Goal: Task Accomplishment & Management: Manage account settings

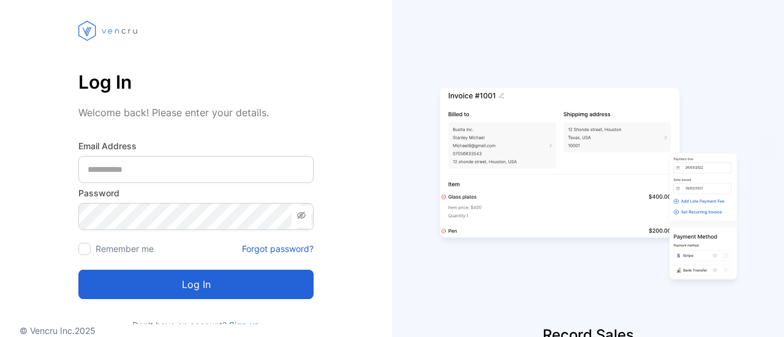
scroll to position [95, 0]
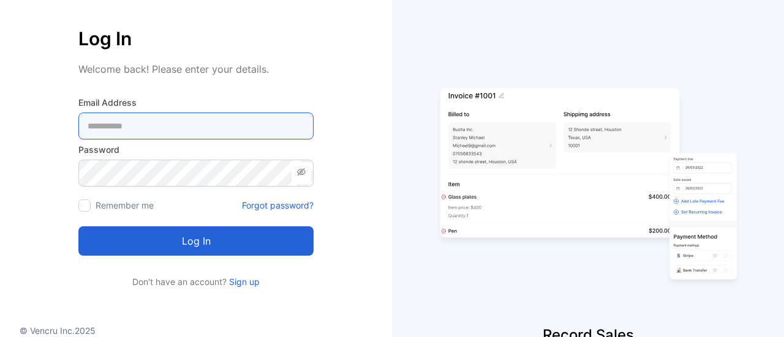
type Address-inputemail "**********"
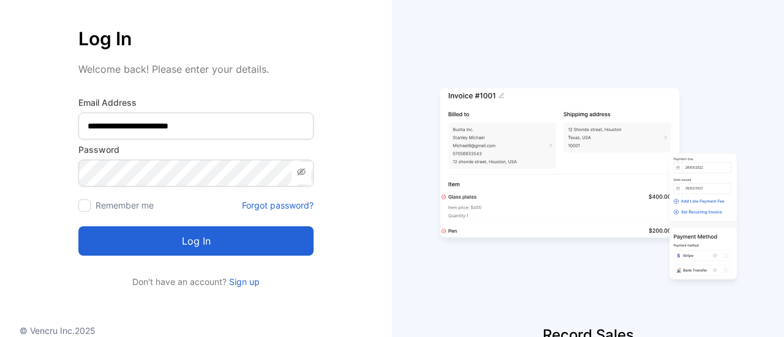
click at [173, 239] on button "Log in" at bounding box center [195, 241] width 235 height 29
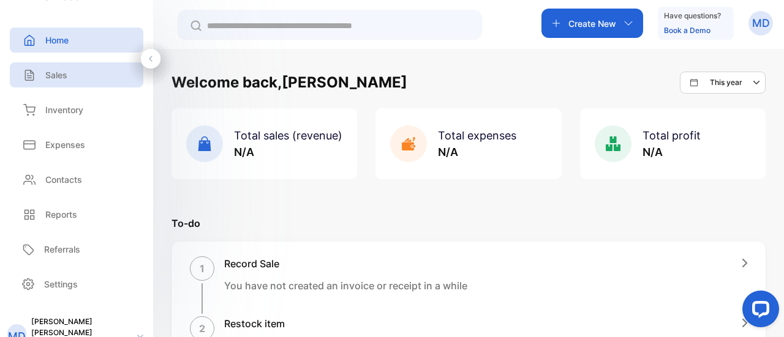
scroll to position [55, 0]
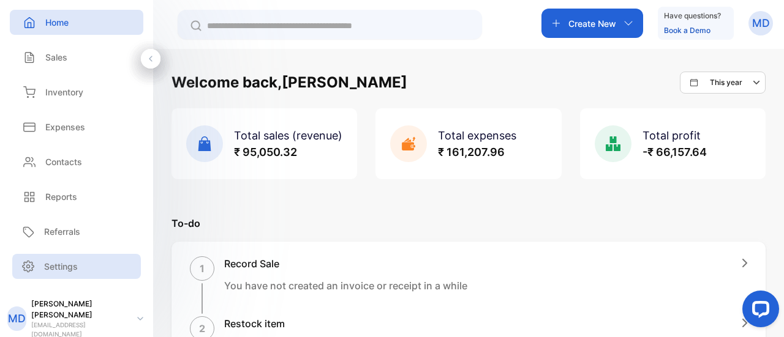
click at [56, 261] on p "Settings" at bounding box center [61, 266] width 34 height 13
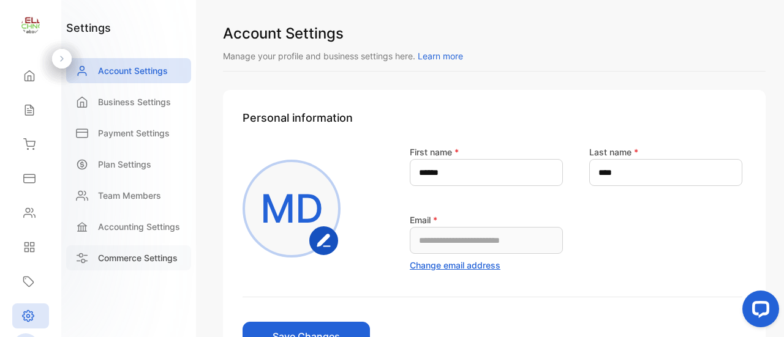
click at [113, 261] on p "Commerce Settings" at bounding box center [138, 258] width 80 height 13
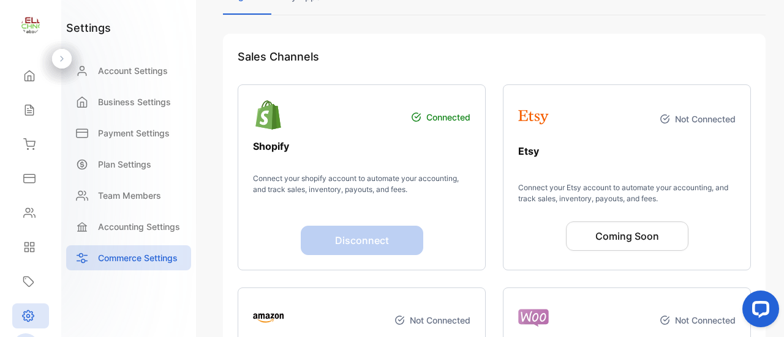
scroll to position [59, 0]
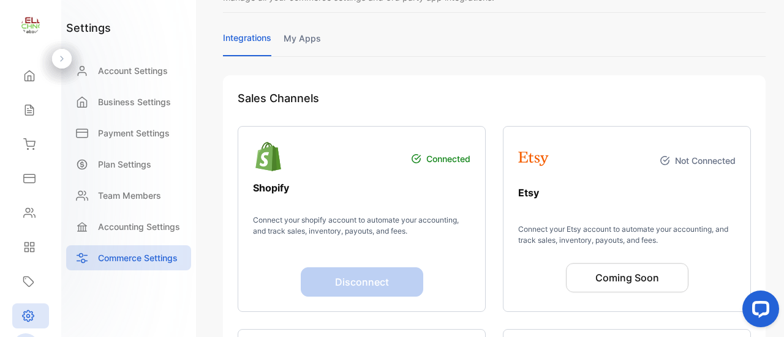
click at [309, 42] on link "my apps" at bounding box center [301, 44] width 37 height 24
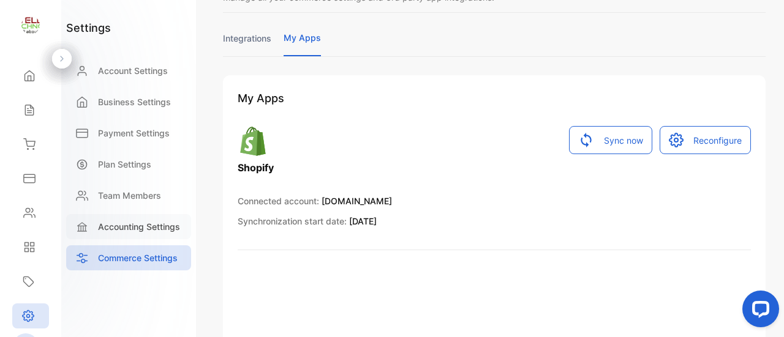
click at [126, 224] on p "Accounting Settings" at bounding box center [139, 226] width 82 height 13
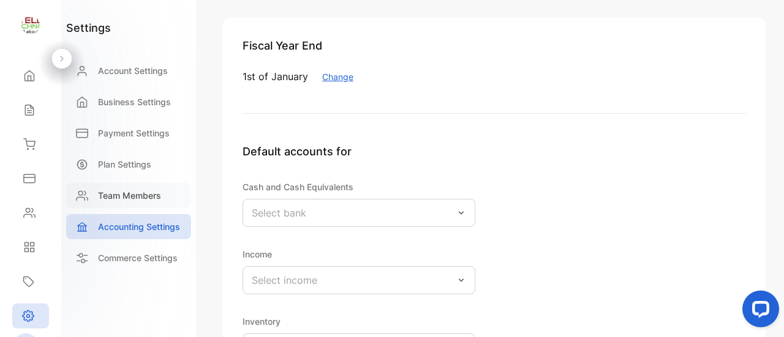
click at [116, 202] on div "Team Members" at bounding box center [128, 195] width 125 height 25
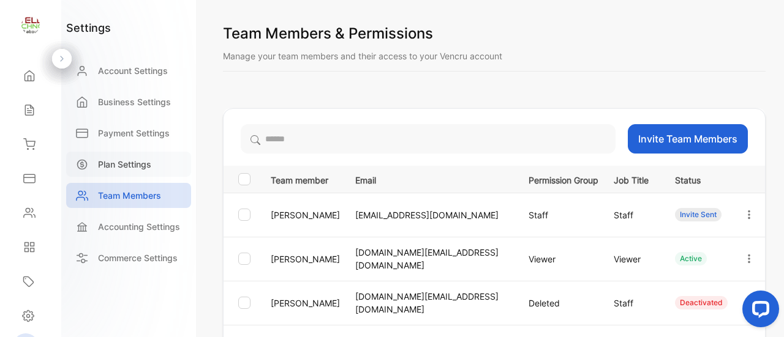
click at [157, 156] on div "Plan Settings" at bounding box center [128, 164] width 125 height 25
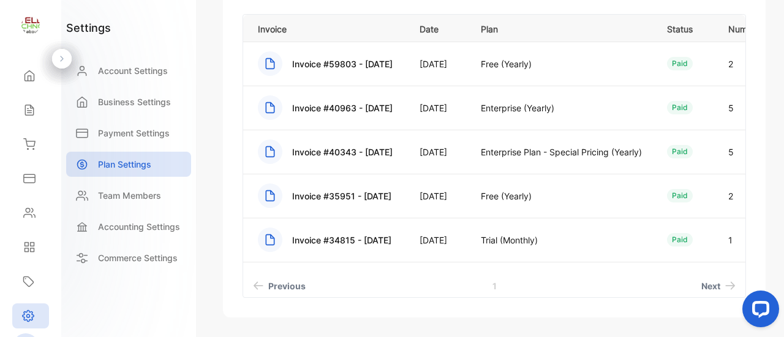
scroll to position [394, 0]
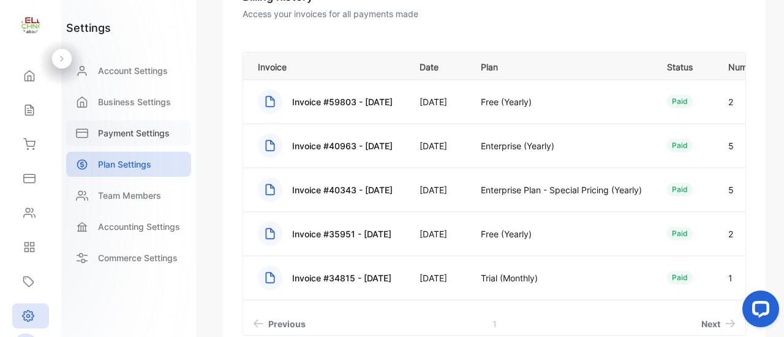
click at [115, 140] on div "Payment Settings" at bounding box center [128, 133] width 125 height 25
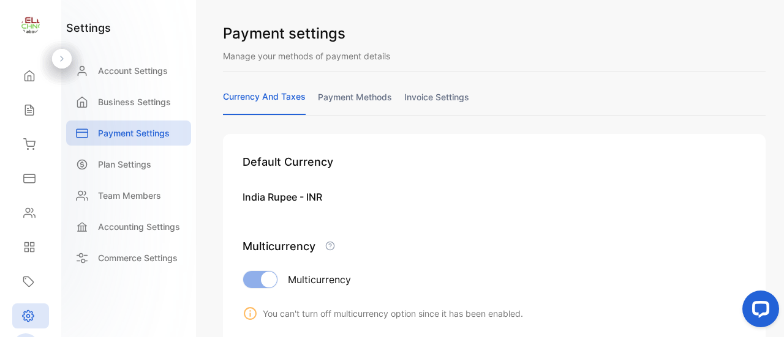
click at [354, 94] on link "payment methods" at bounding box center [355, 103] width 74 height 24
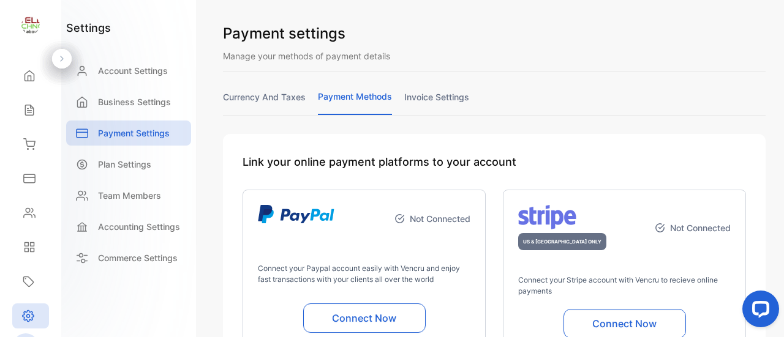
scroll to position [122, 0]
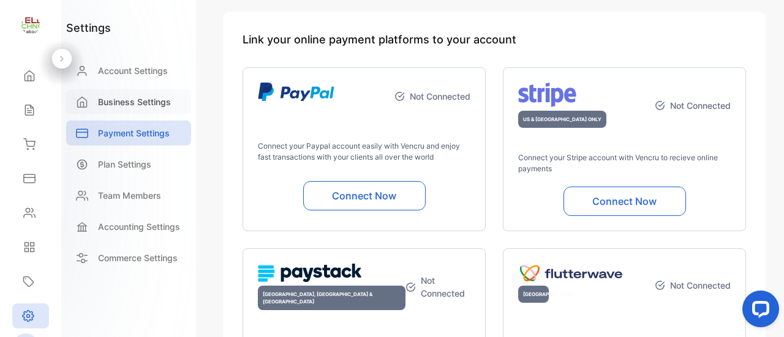
click at [152, 102] on p "Business Settings" at bounding box center [134, 102] width 73 height 13
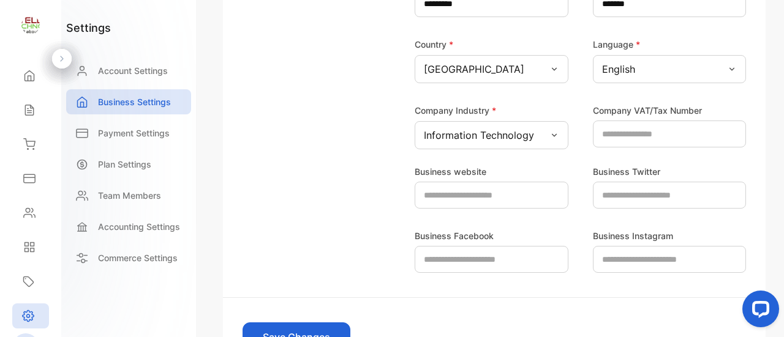
scroll to position [201, 0]
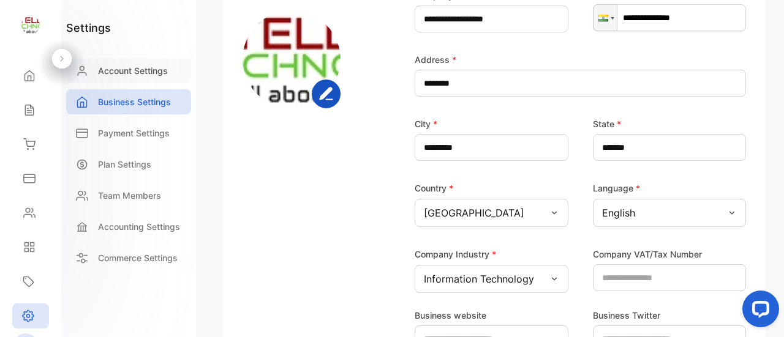
click at [119, 64] on p "Account Settings" at bounding box center [133, 70] width 70 height 13
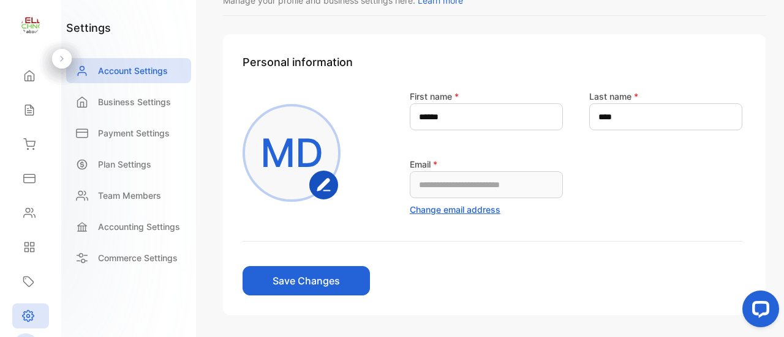
scroll to position [102, 0]
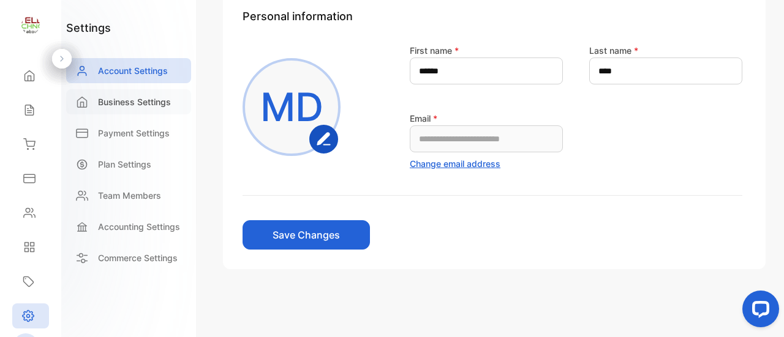
click at [162, 106] on p "Business Settings" at bounding box center [134, 102] width 73 height 13
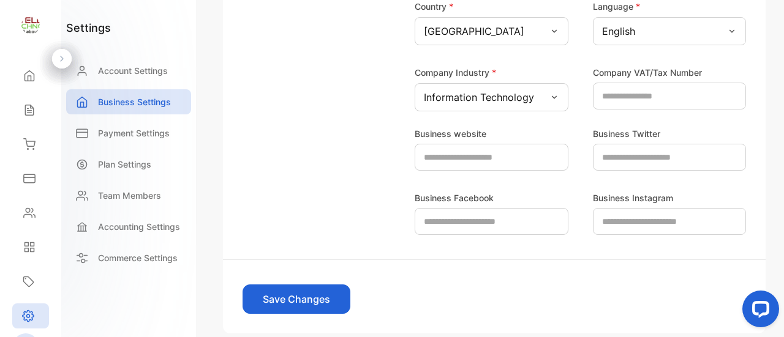
scroll to position [446, 0]
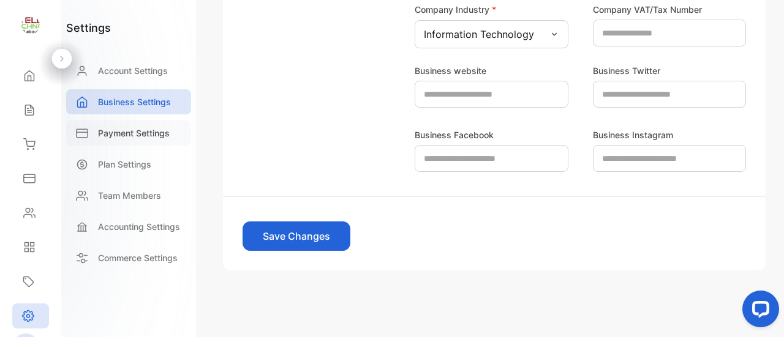
click at [107, 138] on p "Payment Settings" at bounding box center [134, 133] width 72 height 13
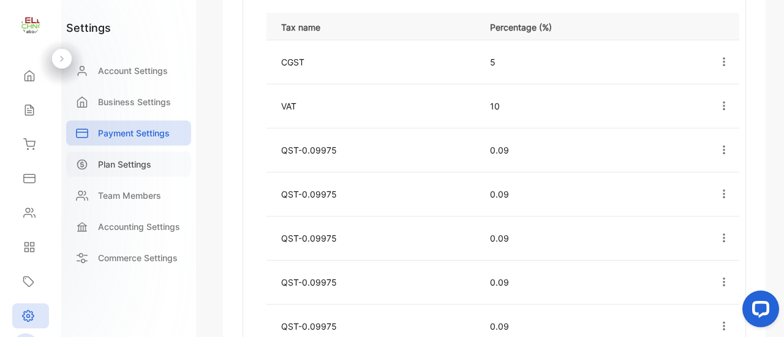
click at [143, 163] on p "Plan Settings" at bounding box center [124, 164] width 53 height 13
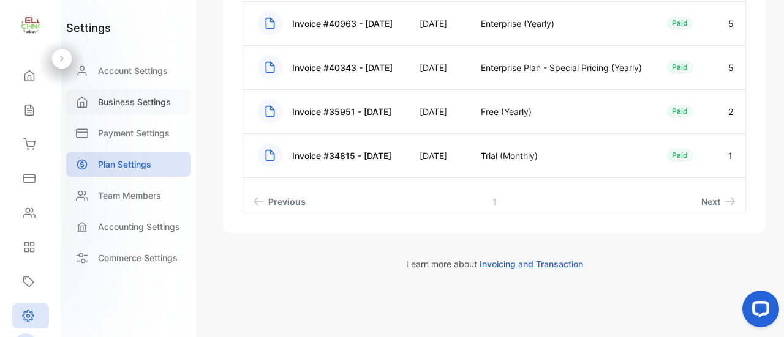
click at [116, 97] on p "Business Settings" at bounding box center [134, 102] width 73 height 13
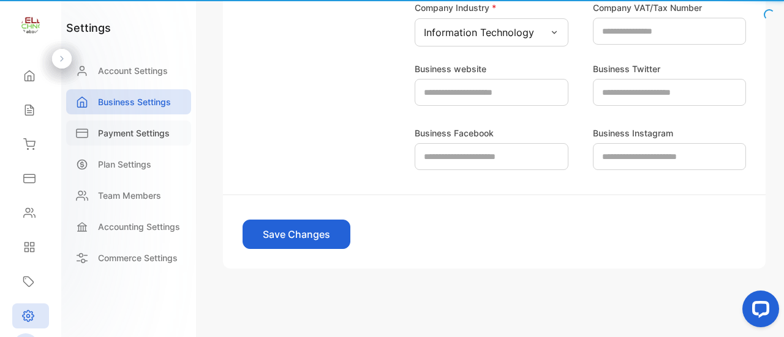
scroll to position [24, 0]
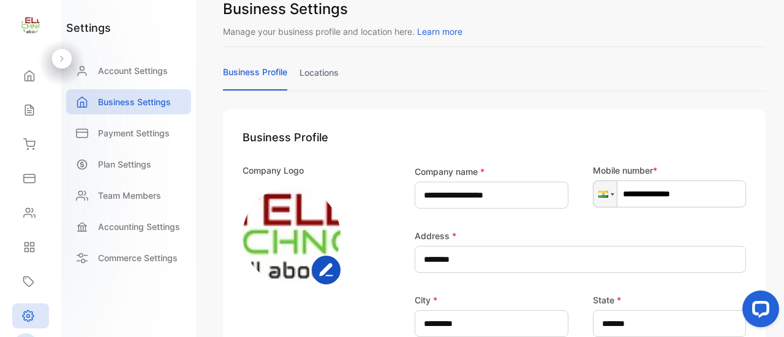
click at [312, 68] on link "locations" at bounding box center [318, 78] width 39 height 24
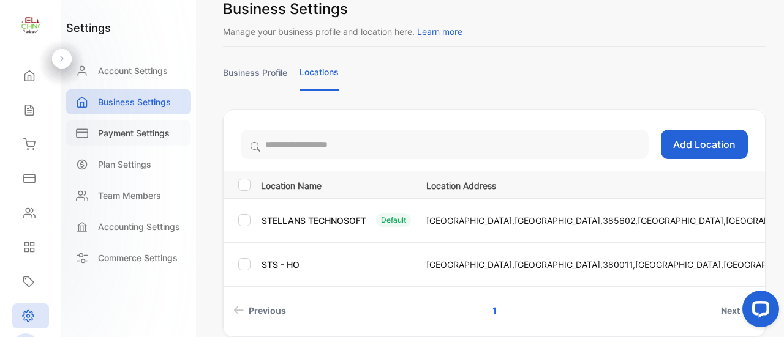
click at [132, 136] on p "Payment Settings" at bounding box center [134, 133] width 72 height 13
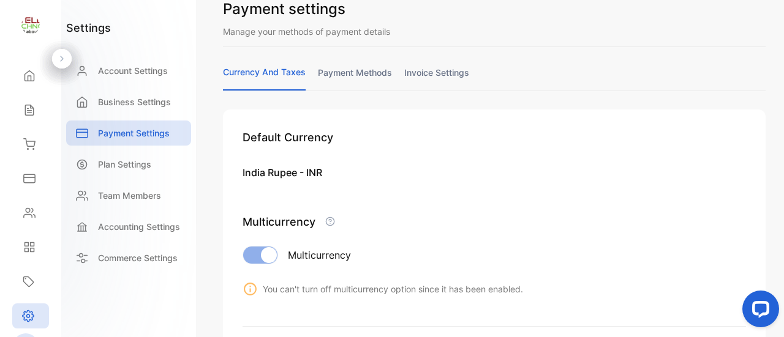
click at [373, 72] on link "payment methods" at bounding box center [355, 78] width 74 height 24
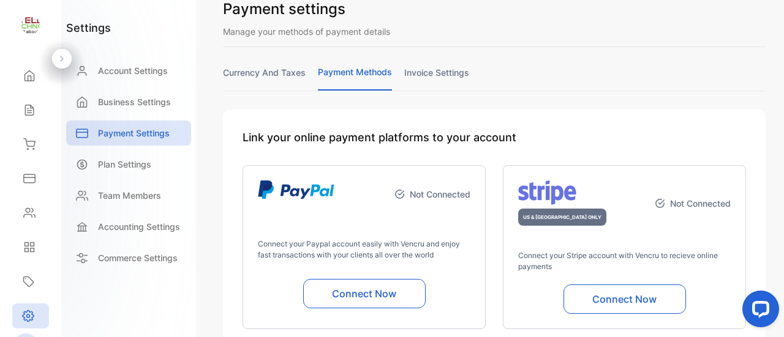
click at [461, 73] on link "invoice settings" at bounding box center [436, 78] width 65 height 24
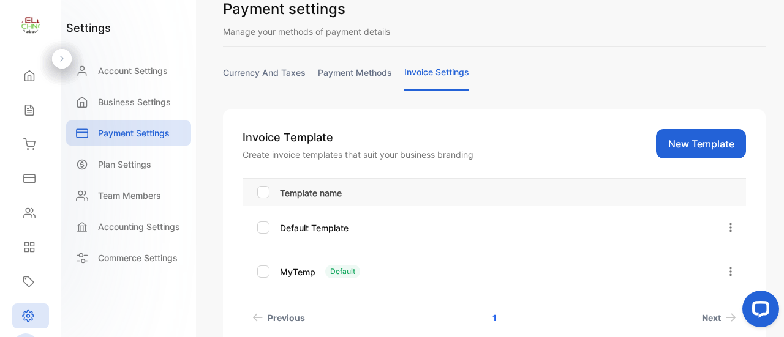
click at [366, 77] on link "payment methods" at bounding box center [355, 78] width 74 height 24
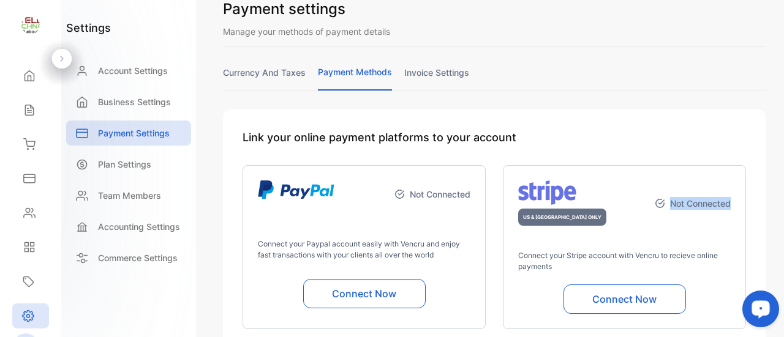
drag, startPoint x: 665, startPoint y: 197, endPoint x: 727, endPoint y: 205, distance: 62.4
click at [727, 205] on div "US & [GEOGRAPHIC_DATA] ONLY Not Connected Connect your Stripe account with Venc…" at bounding box center [624, 247] width 243 height 164
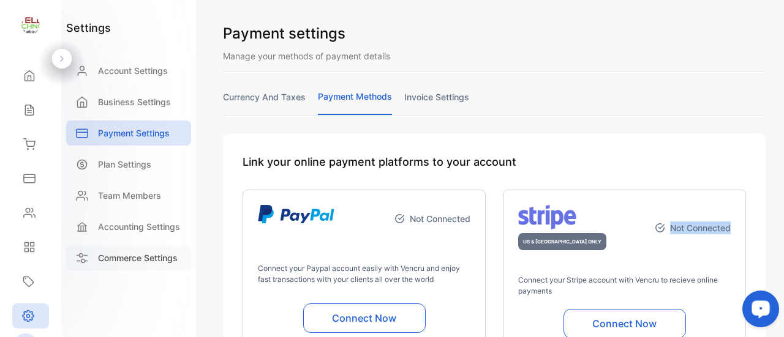
click at [127, 248] on div "Commerce Settings" at bounding box center [128, 257] width 125 height 25
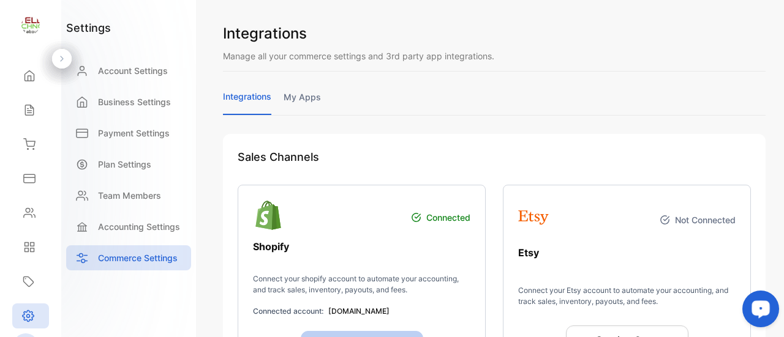
click at [435, 219] on p "Connected" at bounding box center [448, 217] width 44 height 13
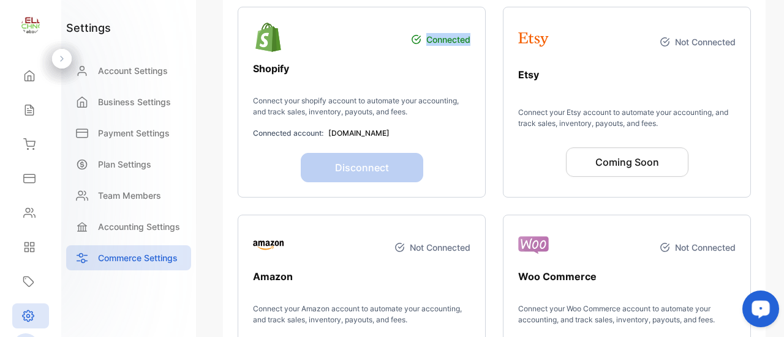
scroll to position [184, 0]
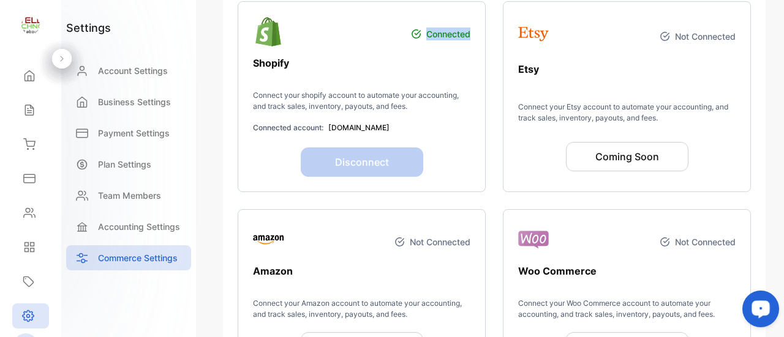
click at [429, 30] on p "Connected" at bounding box center [448, 34] width 44 height 13
